Goal: Information Seeking & Learning: Check status

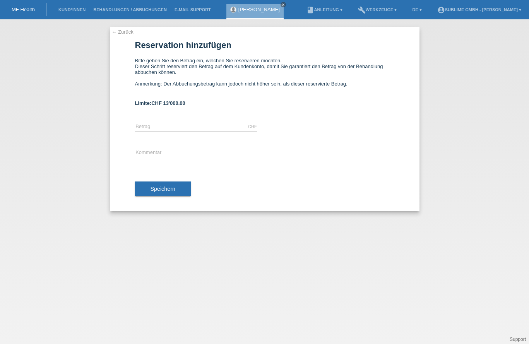
click at [35, 10] on div "MF Health" at bounding box center [23, 9] width 47 height 13
click at [29, 11] on link "MF Health" at bounding box center [23, 10] width 23 height 6
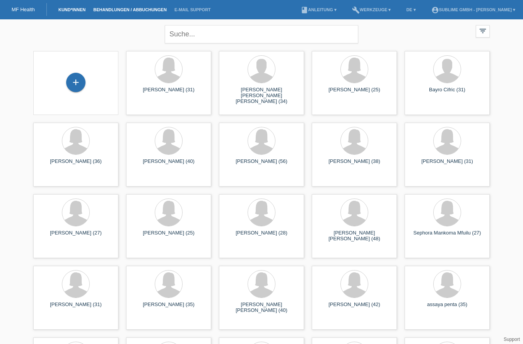
click at [132, 10] on link "Behandlungen / Abbuchungen" at bounding box center [129, 9] width 81 height 5
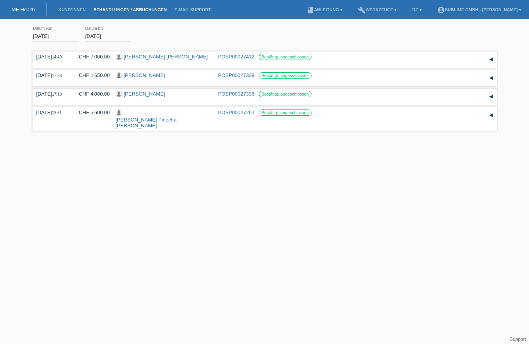
click at [68, 38] on body "MF Health Kund*innen Behandlungen / Abbuchungen E-Mail Support menu account_cir…" at bounding box center [264, 78] width 529 height 110
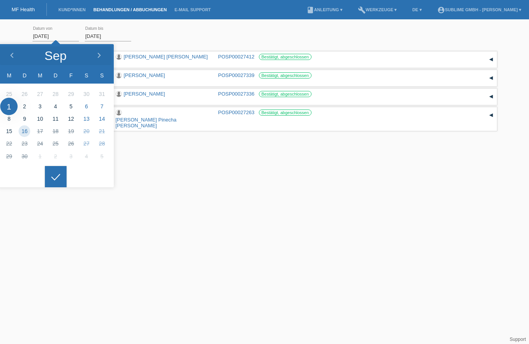
drag, startPoint x: 65, startPoint y: 36, endPoint x: 41, endPoint y: 35, distance: 24.4
click at [41, 35] on input "01.09.2025" at bounding box center [55, 36] width 46 height 10
click at [9, 54] on div at bounding box center [12, 55] width 29 height 23
type input "28.08.2025"
click at [155, 32] on link "Übernehmen" at bounding box center [156, 35] width 39 height 11
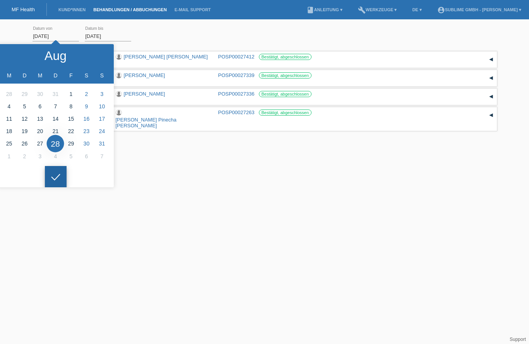
click at [52, 173] on div at bounding box center [56, 177] width 22 height 22
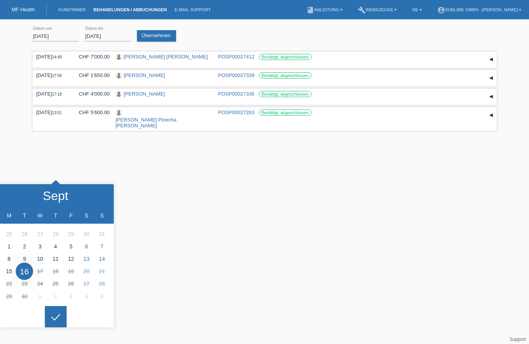
click at [162, 133] on html "MF Health Kund*innen Behandlungen / Abbuchungen E-Mail Support menu account_cir…" at bounding box center [264, 66] width 529 height 133
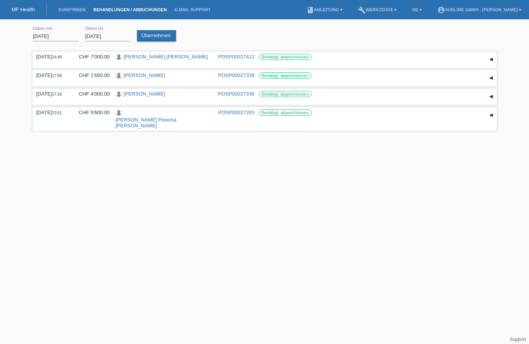
drag, startPoint x: 2, startPoint y: 8, endPoint x: 15, endPoint y: 8, distance: 13.5
click at [6, 8] on div "MF Health" at bounding box center [23, 9] width 47 height 13
click at [27, 8] on link "MF Health" at bounding box center [23, 10] width 23 height 6
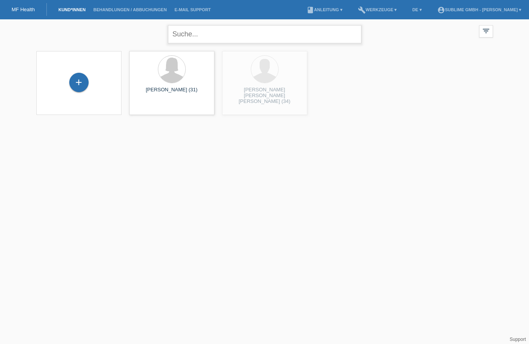
click at [244, 37] on input "text" at bounding box center [264, 34] width 193 height 18
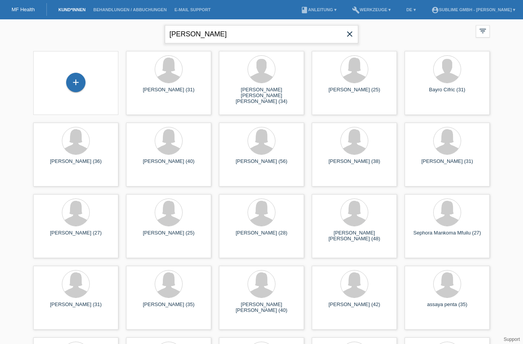
type input "[PERSON_NAME]"
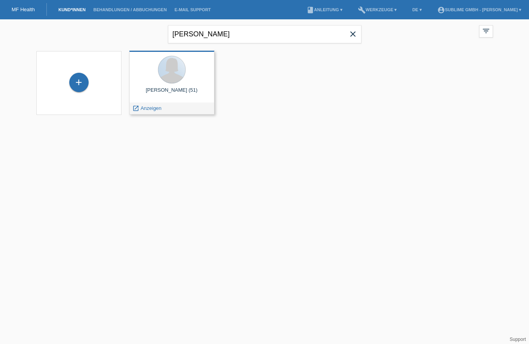
click at [186, 84] on div at bounding box center [171, 70] width 73 height 29
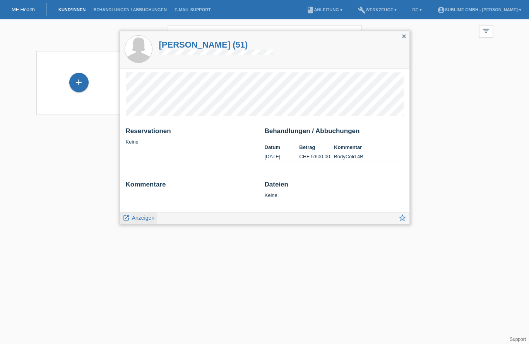
click at [147, 217] on span "Anzeigen" at bounding box center [143, 218] width 22 height 6
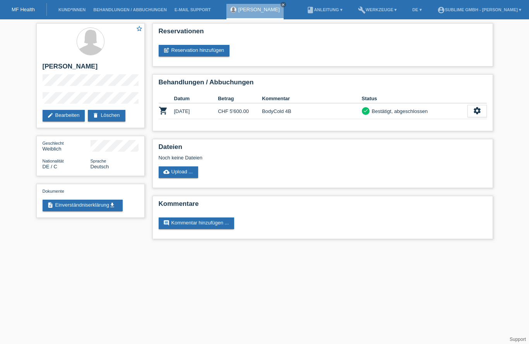
click at [31, 10] on link "MF Health" at bounding box center [23, 10] width 23 height 6
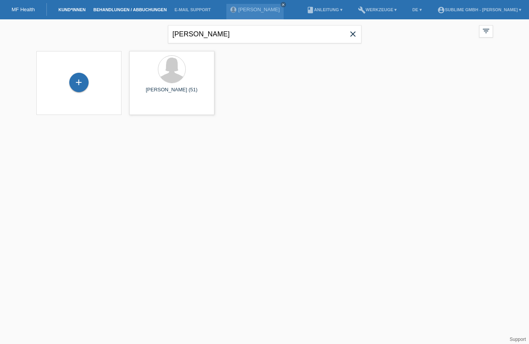
click at [131, 9] on link "Behandlungen / Abbuchungen" at bounding box center [129, 9] width 81 height 5
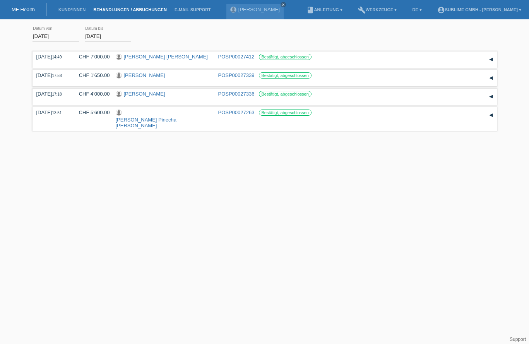
click at [63, 38] on input "[DATE]" at bounding box center [55, 36] width 46 height 10
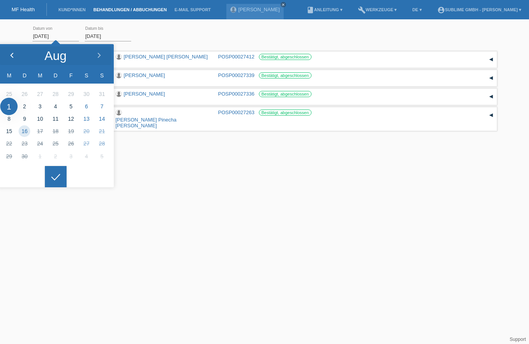
click at [16, 57] on div at bounding box center [12, 55] width 29 height 23
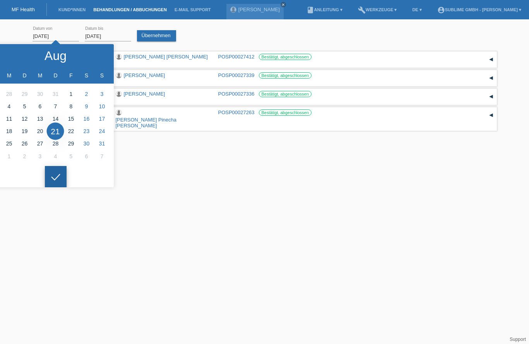
click at [56, 174] on icon at bounding box center [56, 177] width 12 height 7
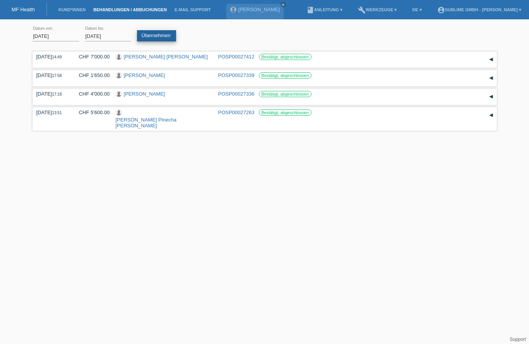
click at [166, 32] on link "Übernehmen" at bounding box center [156, 35] width 39 height 11
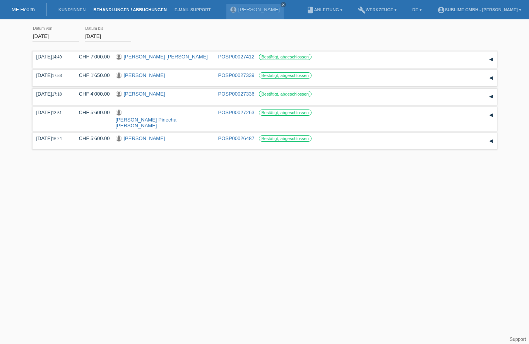
click at [186, 37] on div "[DATE] error Datum von [DATE] error Datum bis Übernehmen" at bounding box center [264, 36] width 464 height 26
click at [62, 37] on input "21.08.2025" at bounding box center [55, 36] width 46 height 10
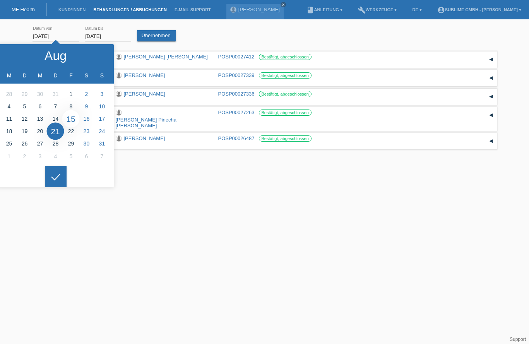
type input "15.08.2025"
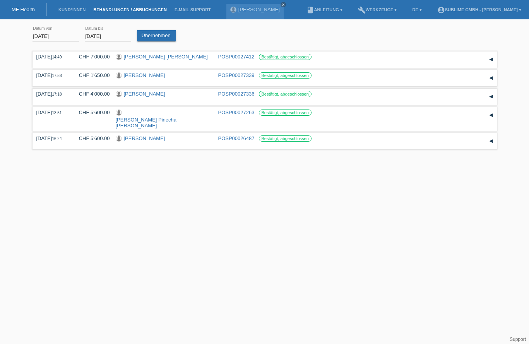
click at [55, 174] on icon at bounding box center [56, 171] width 12 height 7
click at [164, 27] on div "Übernehmen" at bounding box center [158, 32] width 42 height 18
click at [161, 32] on link "Übernehmen" at bounding box center [156, 35] width 39 height 11
